Goal: Task Accomplishment & Management: Manage account settings

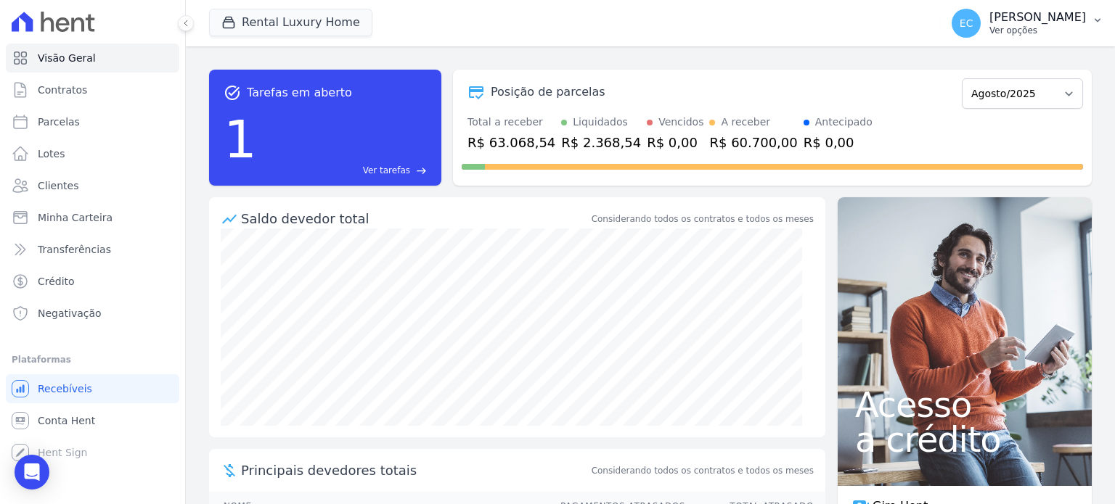
click at [1023, 33] on div "EC Ednir Cini Ver opções" at bounding box center [1019, 23] width 134 height 29
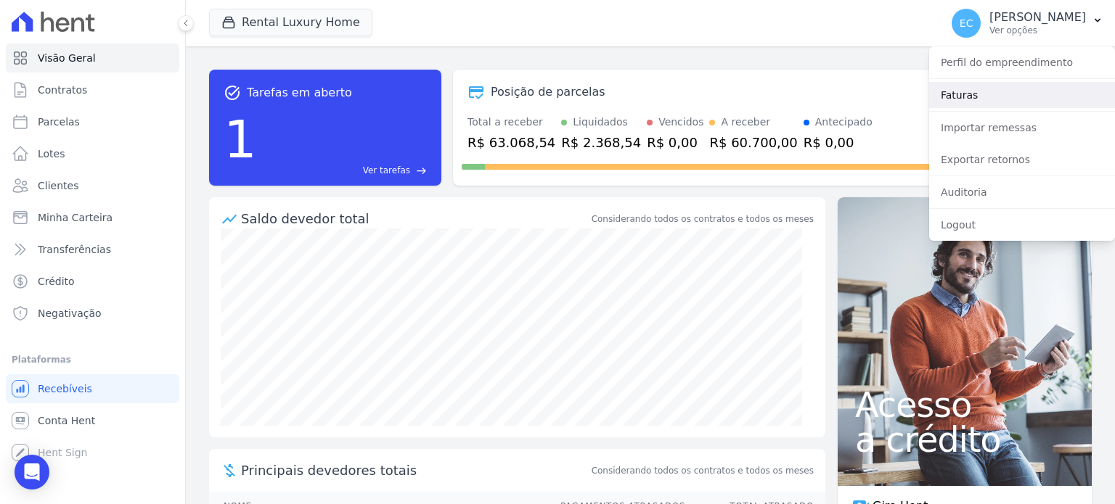
click at [976, 101] on link "Faturas" at bounding box center [1022, 95] width 186 height 26
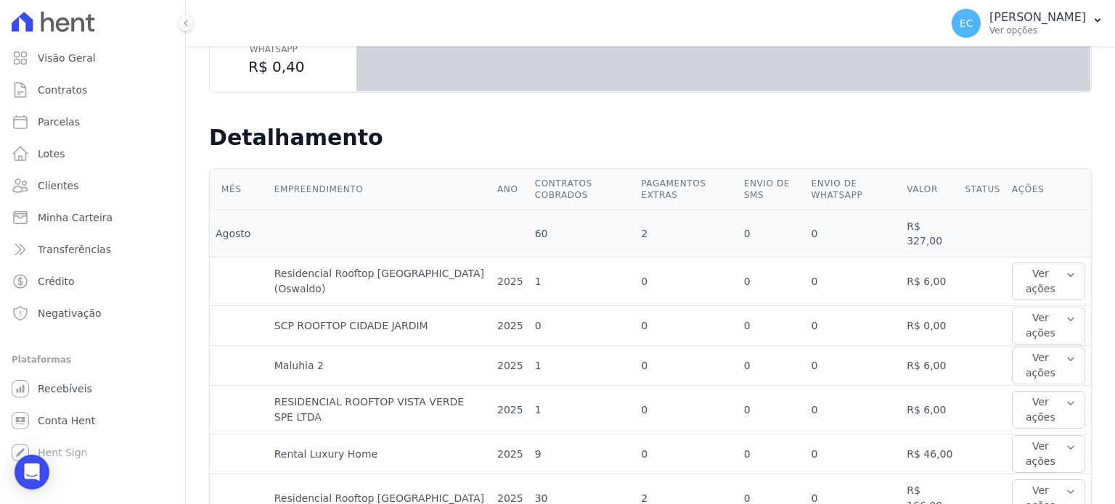
scroll to position [145, 0]
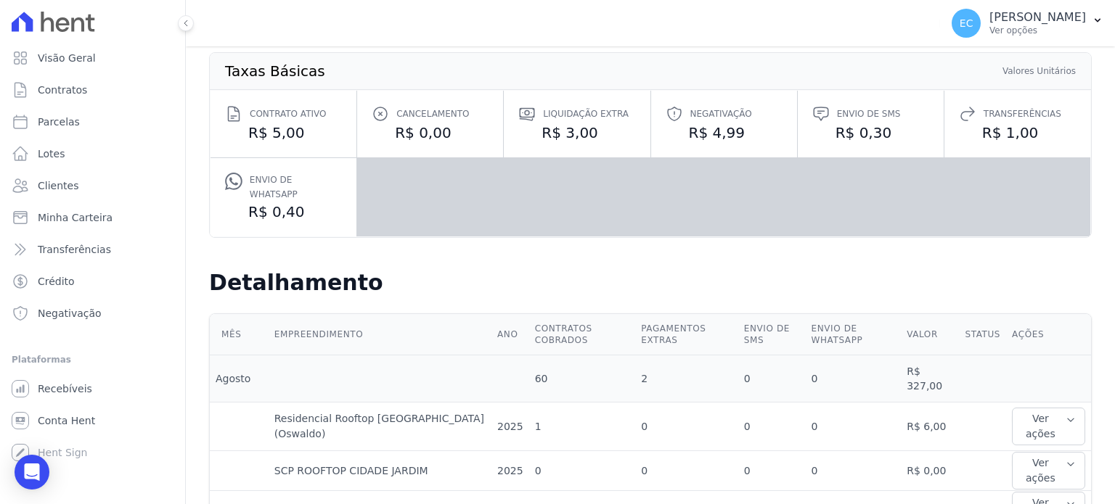
click at [651, 110] on div "Negativação R$ 4,99" at bounding box center [724, 124] width 146 height 67
click at [671, 110] on icon at bounding box center [674, 113] width 17 height 17
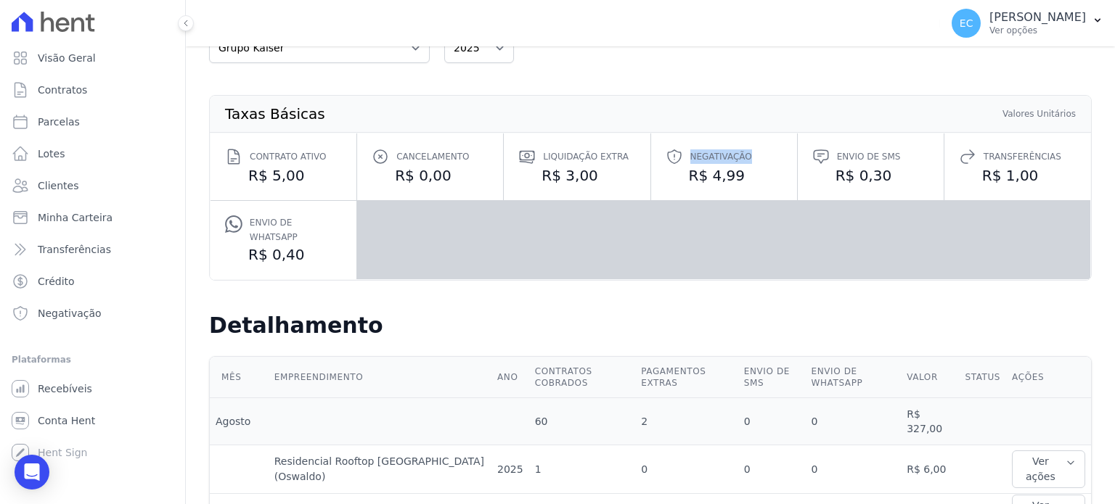
scroll to position [0, 0]
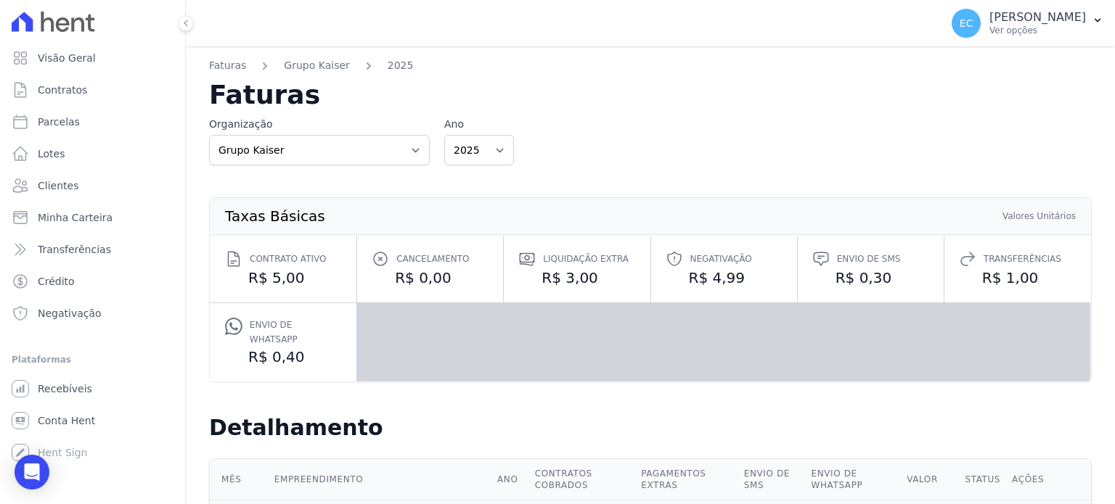
click at [122, 20] on div at bounding box center [92, 22] width 173 height 44
click at [69, 25] on icon at bounding box center [63, 24] width 14 height 15
click at [78, 60] on span "Visão Geral" at bounding box center [67, 58] width 58 height 15
